Goal: Information Seeking & Learning: Find specific fact

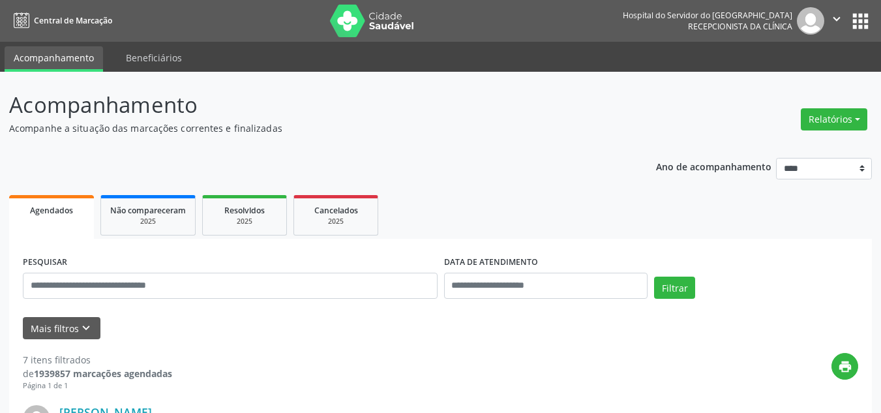
scroll to position [130, 0]
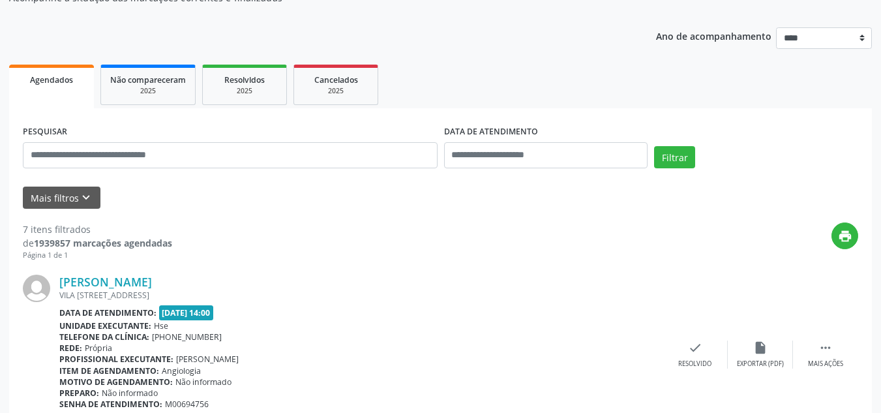
click at [331, 175] on div "PESQUISAR" at bounding box center [230, 149] width 421 height 55
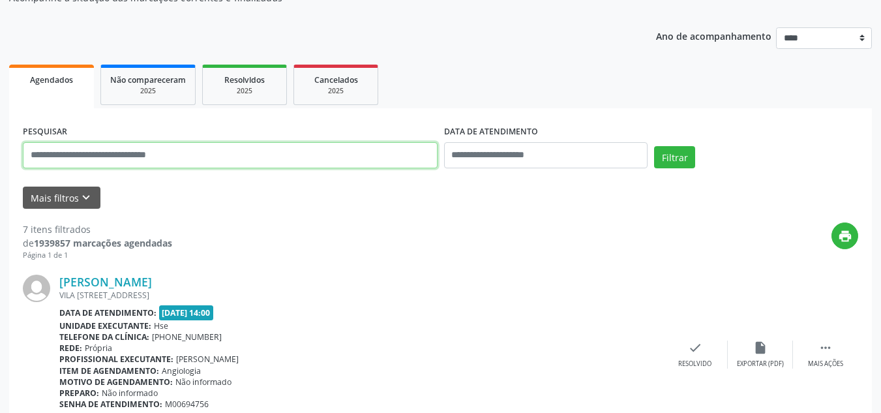
click at [327, 157] on input "text" at bounding box center [230, 155] width 415 height 26
paste input "**********"
type input "**********"
click at [654, 146] on button "Filtrar" at bounding box center [674, 157] width 41 height 22
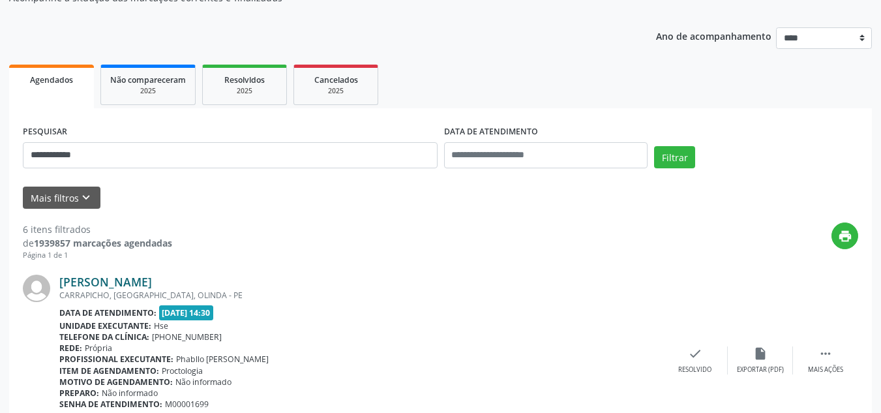
click at [152, 283] on link "[PERSON_NAME]" at bounding box center [105, 282] width 93 height 14
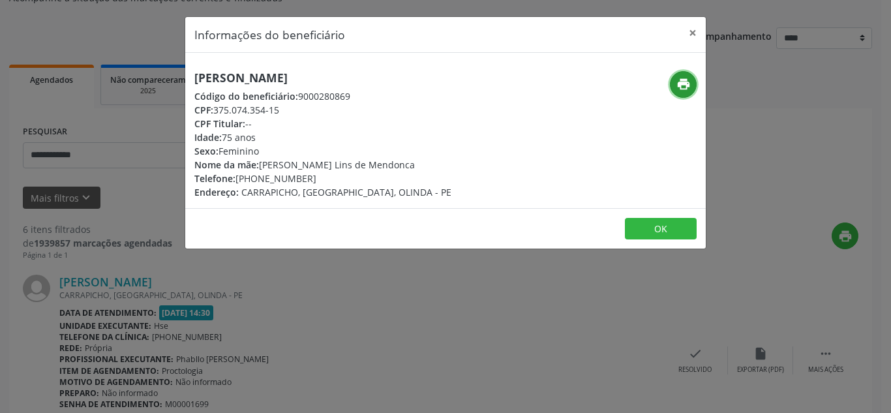
click at [675, 78] on button "print" at bounding box center [683, 84] width 27 height 27
click at [697, 33] on button "×" at bounding box center [693, 33] width 26 height 32
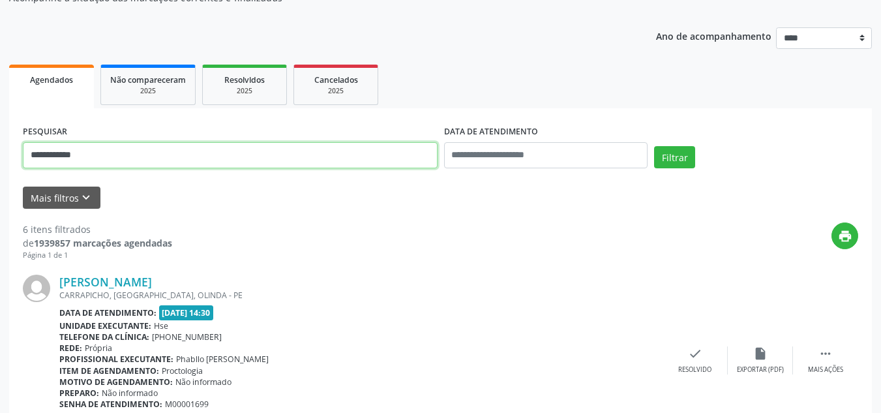
drag, startPoint x: 175, startPoint y: 152, endPoint x: 0, endPoint y: 186, distance: 178.7
type input "**********"
click at [654, 146] on button "Filtrar" at bounding box center [674, 157] width 41 height 22
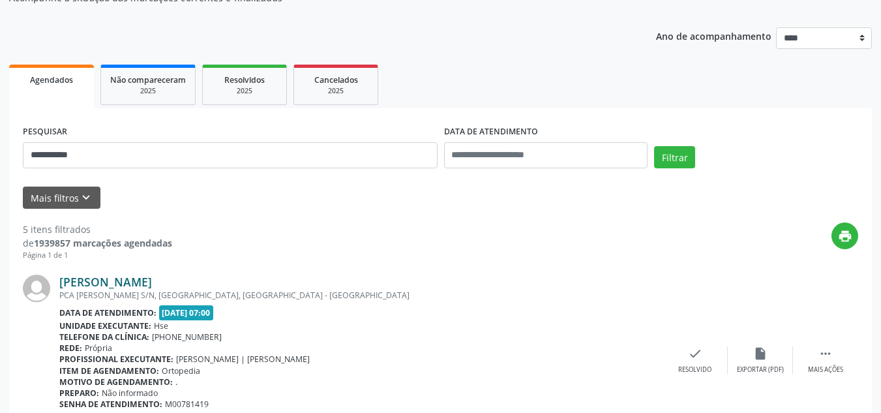
click at [152, 287] on link "[PERSON_NAME]" at bounding box center [105, 282] width 93 height 14
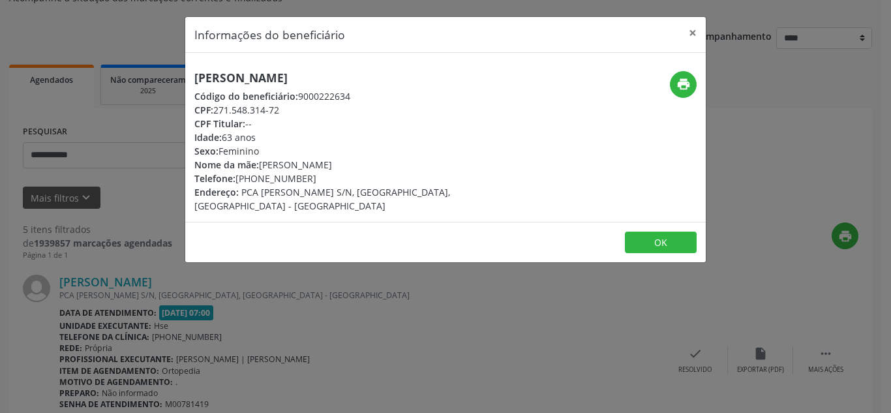
drag, startPoint x: 491, startPoint y: 67, endPoint x: 160, endPoint y: 81, distance: 331.1
click at [160, 81] on div "Informações do beneficiário × [PERSON_NAME] Código do beneficiário: 9000222634 …" at bounding box center [445, 206] width 891 height 413
copy h5 "[PERSON_NAME]"
drag, startPoint x: 290, startPoint y: 111, endPoint x: 218, endPoint y: 112, distance: 71.8
click at [218, 112] on div "CPF: 271.548.314-72" at bounding box center [358, 110] width 329 height 14
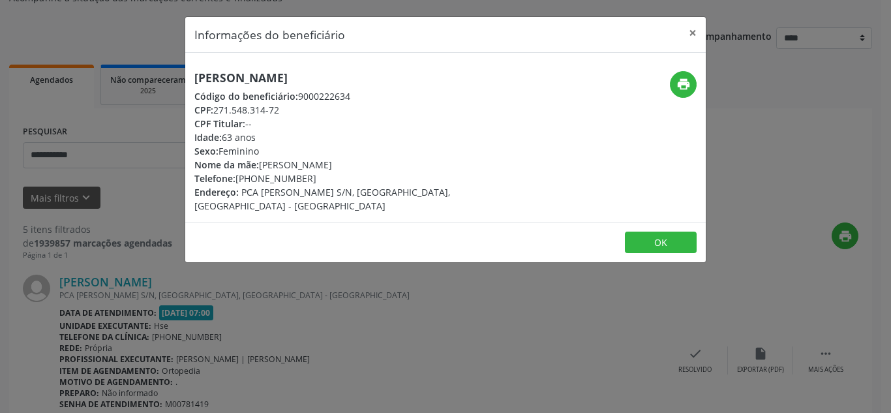
copy div "271.548.314-72"
drag, startPoint x: 330, startPoint y: 179, endPoint x: 256, endPoint y: 181, distance: 73.8
click at [256, 181] on div "Telefone: [PHONE_NUMBER]" at bounding box center [358, 179] width 329 height 14
copy div "99722-7056"
click at [688, 89] on icon "print" at bounding box center [684, 84] width 14 height 14
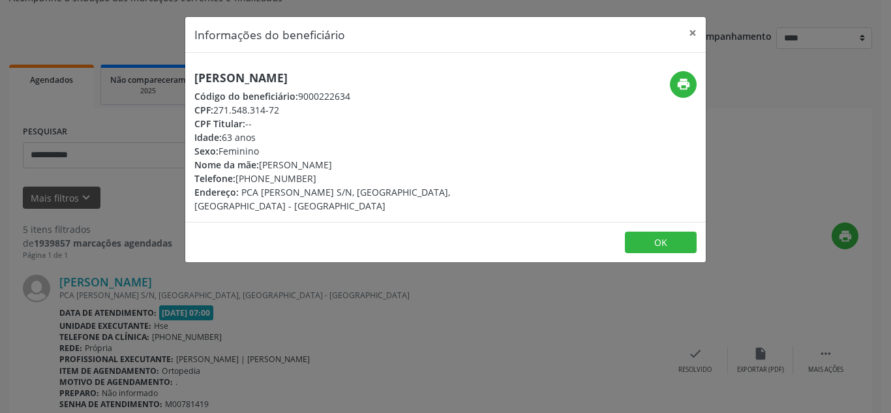
drag, startPoint x: 478, startPoint y: 69, endPoint x: 192, endPoint y: 70, distance: 285.7
click at [192, 70] on div "[PERSON_NAME] Código do beneficiário: 9000222634 CPF: 271.548.314-72 CPF Titula…" at bounding box center [445, 137] width 521 height 169
copy h5 "[PERSON_NAME]"
